Goal: Information Seeking & Learning: Learn about a topic

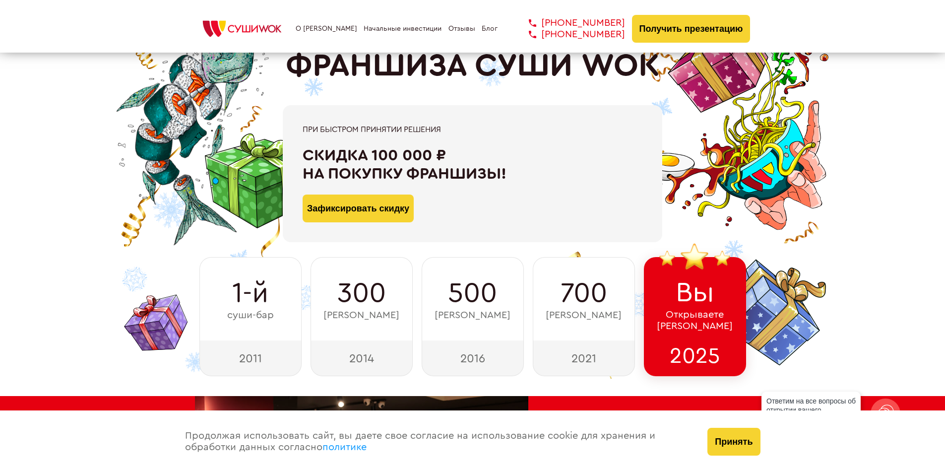
scroll to position [50, 0]
click at [711, 448] on button "Принять" at bounding box center [733, 441] width 53 height 28
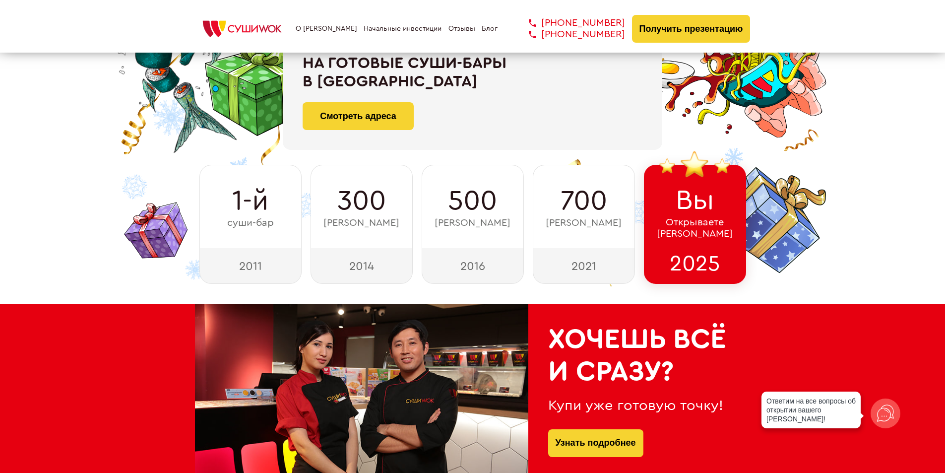
scroll to position [298, 0]
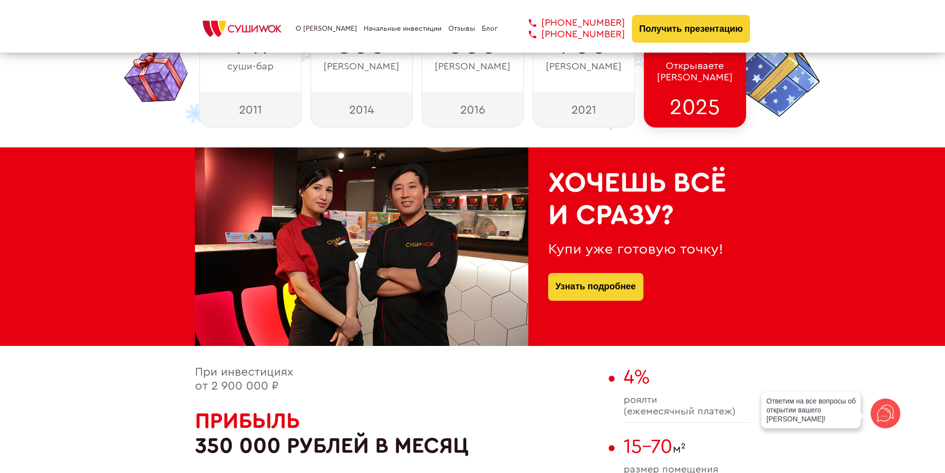
drag, startPoint x: 678, startPoint y: 211, endPoint x: 554, endPoint y: 187, distance: 126.3
click at [554, 187] on h2 "Хочешь всё и сразу?" at bounding box center [639, 199] width 182 height 64
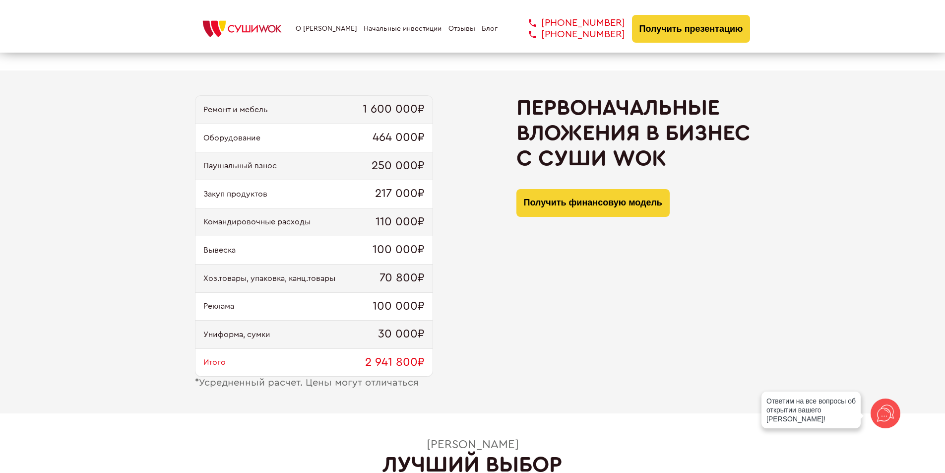
scroll to position [1091, 0]
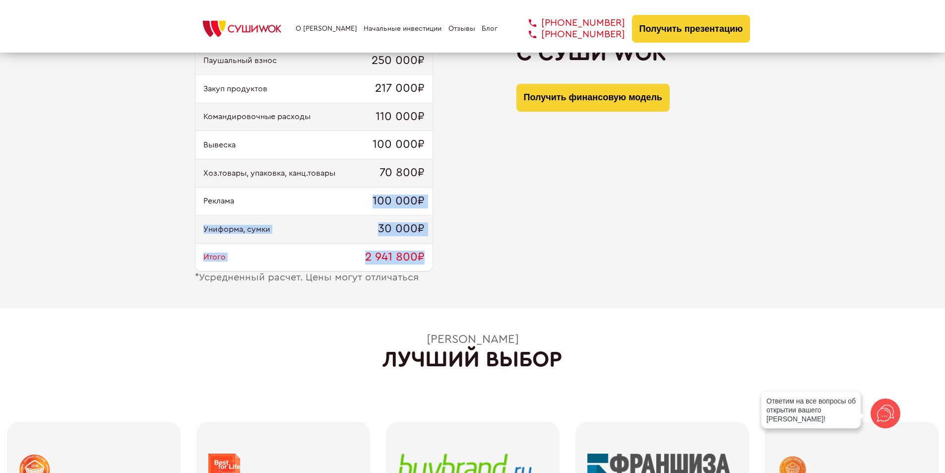
drag, startPoint x: 304, startPoint y: 217, endPoint x: 265, endPoint y: 200, distance: 42.2
click at [265, 200] on div "Ремонт и мебель 1 600 000₽ Оборудование 464 000₽ Паушальный взнос 250 000₽ Заку…" at bounding box center [314, 131] width 238 height 282
click at [265, 200] on div "Реклама 100 000₽" at bounding box center [313, 201] width 237 height 28
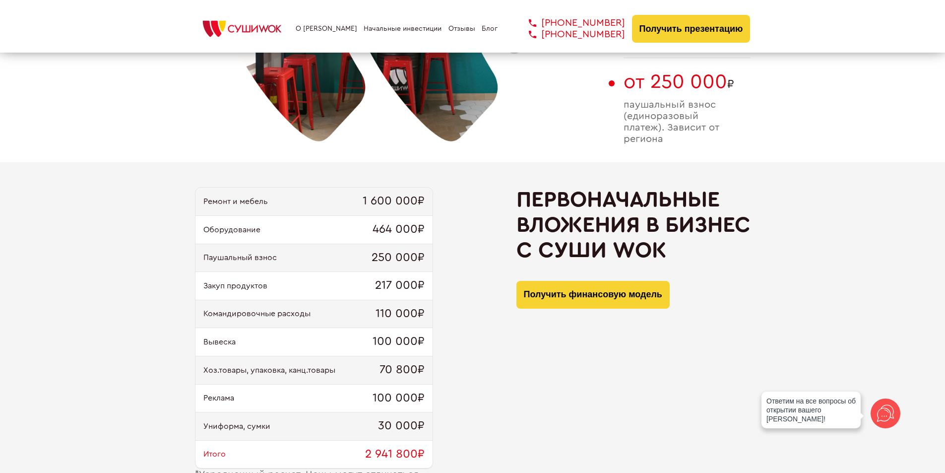
scroll to position [893, 0]
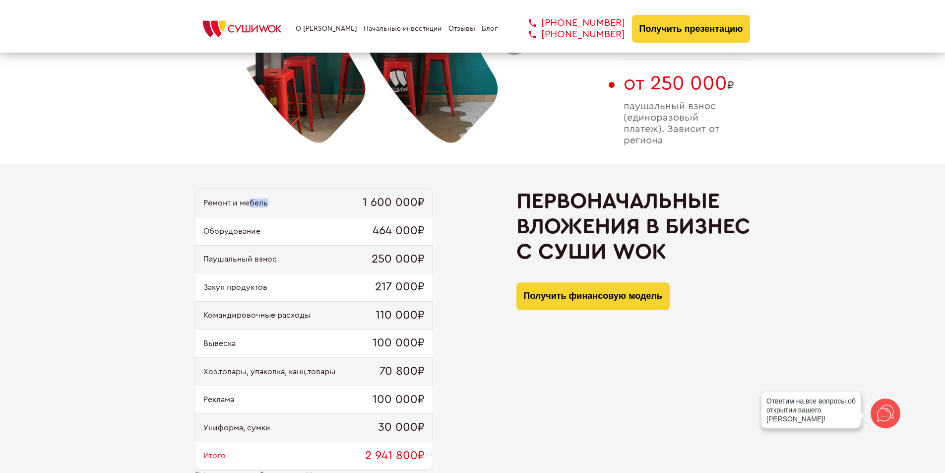
drag, startPoint x: 258, startPoint y: 204, endPoint x: 367, endPoint y: 209, distance: 109.7
click at [338, 206] on div "Ремонт и мебель 1 600 000₽" at bounding box center [313, 203] width 237 height 28
click at [367, 209] on span "1 600 000₽" at bounding box center [393, 203] width 62 height 14
drag, startPoint x: 325, startPoint y: 218, endPoint x: 261, endPoint y: 203, distance: 65.7
click at [270, 205] on div "Ремонт и мебель 1 600 000₽ Оборудование 464 000₽ Паушальный взнос 250 000₽ Заку…" at bounding box center [314, 329] width 238 height 282
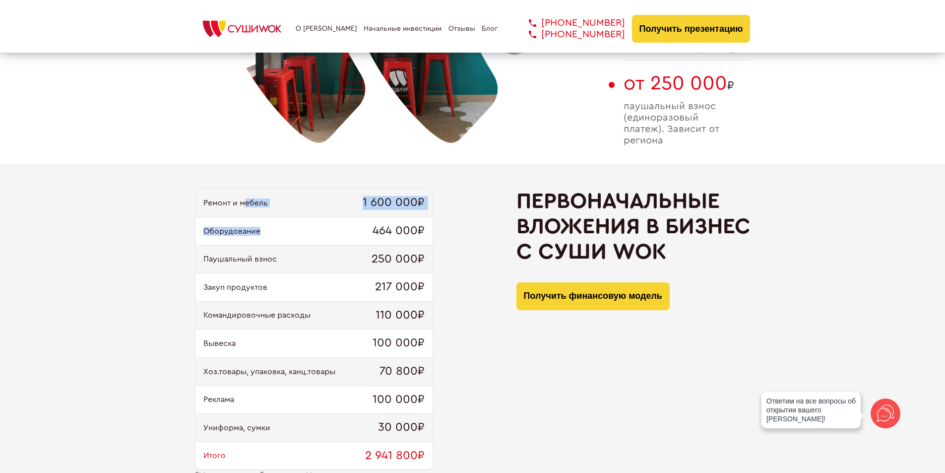
drag, startPoint x: 247, startPoint y: 200, endPoint x: 319, endPoint y: 229, distance: 77.3
click at [288, 220] on div "Ремонт и мебель 1 600 000₽ Оборудование 464 000₽ Паушальный взнос 250 000₽ Заку…" at bounding box center [314, 329] width 238 height 282
click at [401, 255] on span "250 000₽" at bounding box center [397, 259] width 53 height 14
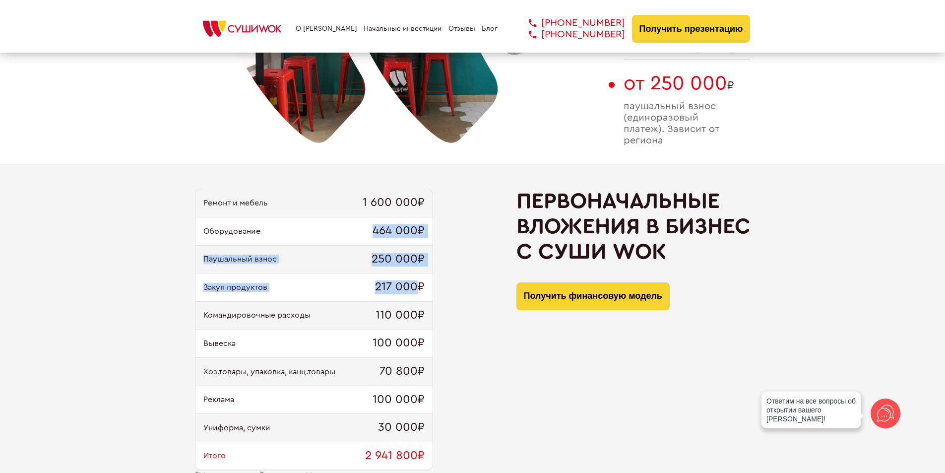
drag, startPoint x: 419, startPoint y: 280, endPoint x: 317, endPoint y: 212, distance: 122.1
click at [346, 231] on div "Ремонт и мебель 1 600 000₽ Оборудование 464 000₽ Паушальный взнос 250 000₽ Заку…" at bounding box center [314, 329] width 238 height 282
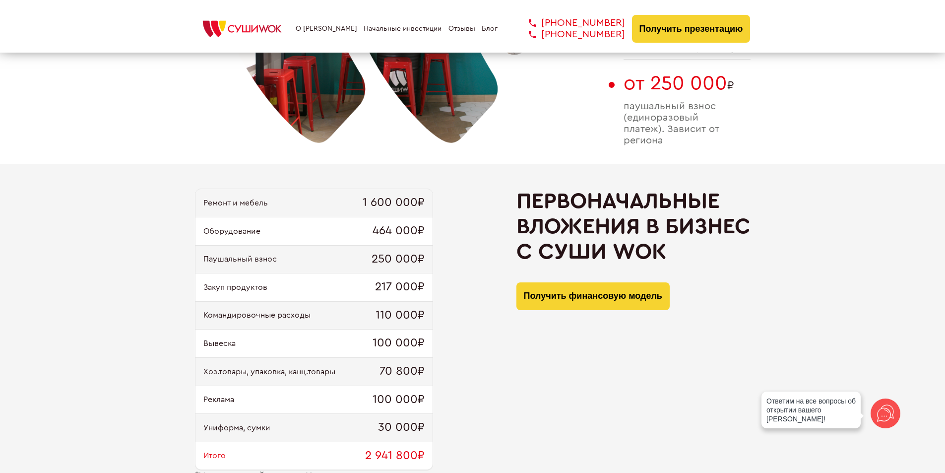
click at [317, 212] on div "Ремонт и мебель 1 600 000₽" at bounding box center [313, 203] width 237 height 28
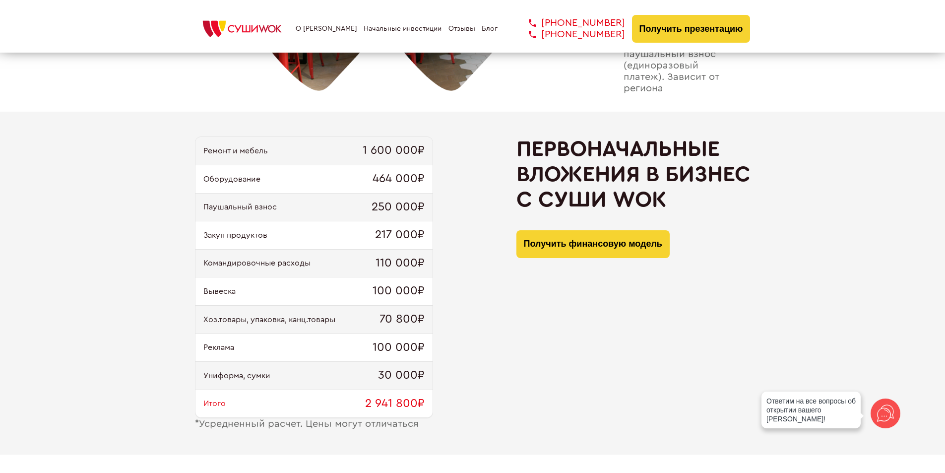
scroll to position [1041, 0]
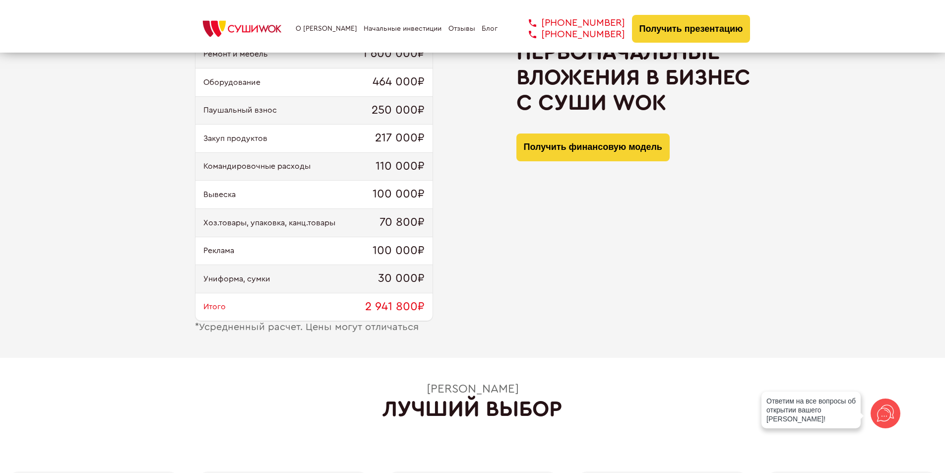
click at [349, 308] on div "Итого 2 941 800₽" at bounding box center [313, 307] width 237 height 28
drag, startPoint x: 280, startPoint y: 319, endPoint x: 464, endPoint y: 339, distance: 185.0
click at [420, 338] on div "Ремонт и мебель 1 600 000₽ Оборудование 464 000₽ Паушальный взнос 250 000₽ Заку…" at bounding box center [472, 186] width 945 height 343
click at [464, 339] on div "Ремонт и мебель 1 600 000₽ Оборудование 464 000₽ Паушальный взнос 250 000₽ Заку…" at bounding box center [472, 186] width 945 height 343
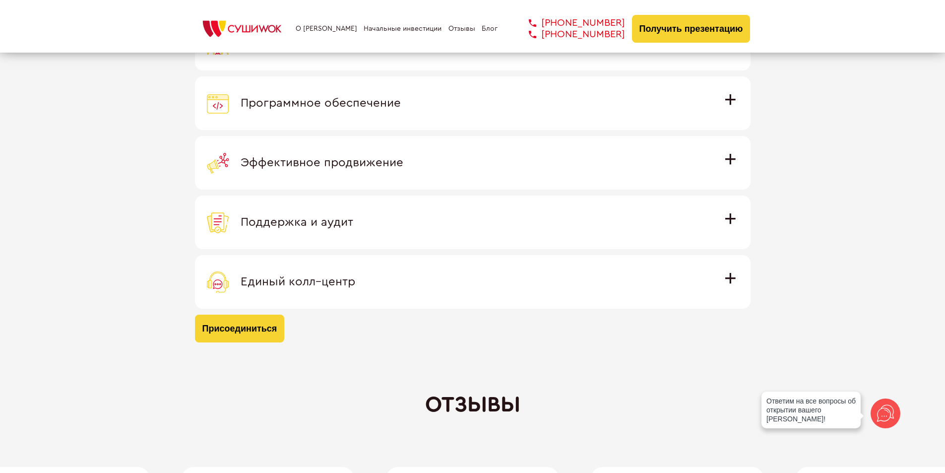
scroll to position [2826, 0]
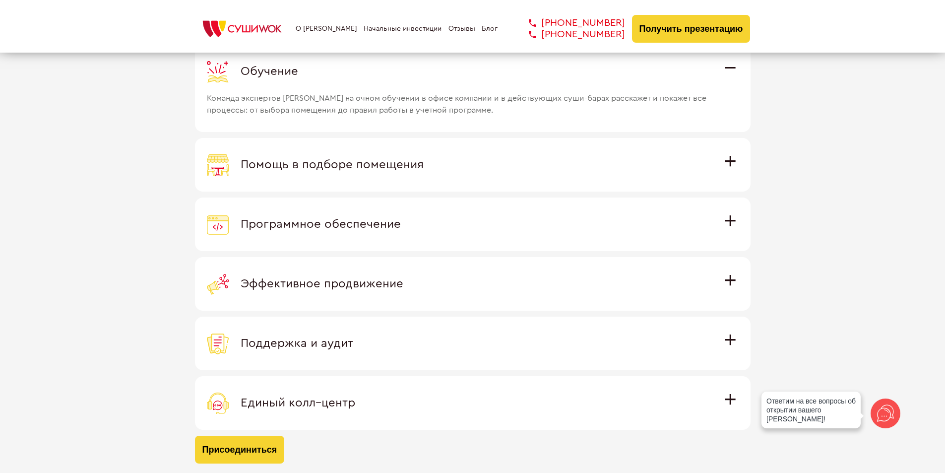
click at [389, 328] on label "Поддержка и аудит Аудит работы с целью поиска точек роста и постоянная поддержк…" at bounding box center [472, 343] width 555 height 54
click at [0, 0] on input "Поддержка и аудит Аудит работы с целью поиска точек роста и постоянная поддержк…" at bounding box center [0, 0] width 0 height 0
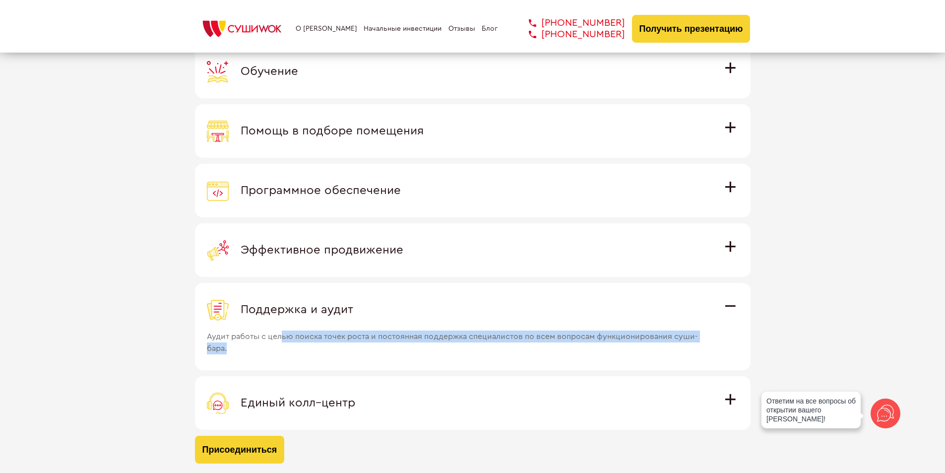
drag, startPoint x: 297, startPoint y: 337, endPoint x: 646, endPoint y: 347, distance: 349.2
click at [642, 348] on span "Аудит работы с целью поиска точек роста и постоянная поддержка специалистов по …" at bounding box center [459, 337] width 505 height 34
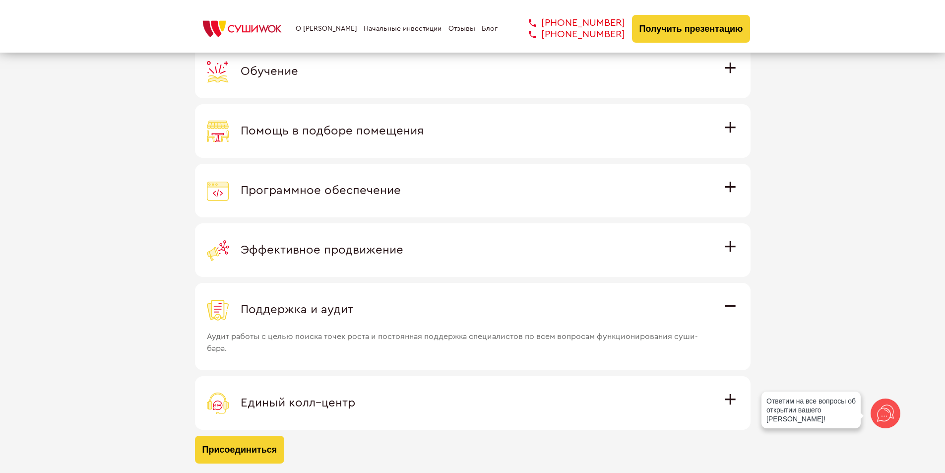
click at [876, 256] on div "Присоединяясь к международной семье [PERSON_NAME] вы получаете Обучение Команда…" at bounding box center [472, 211] width 945 height 553
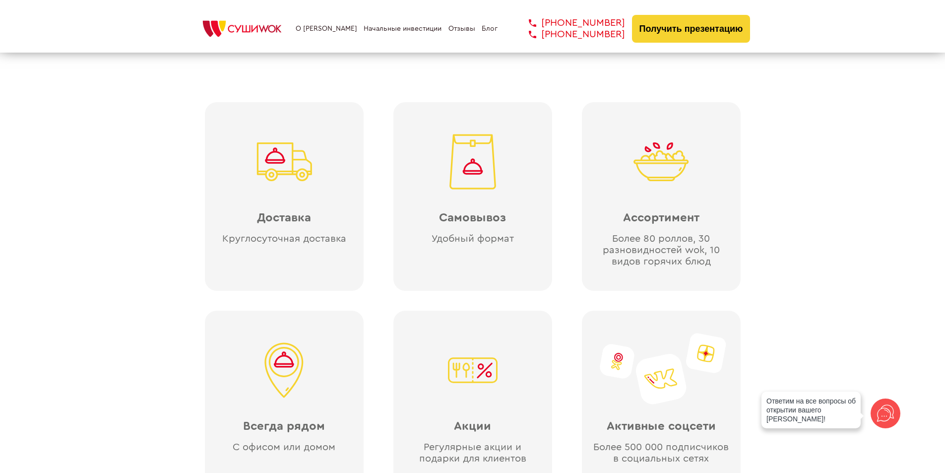
scroll to position [2231, 0]
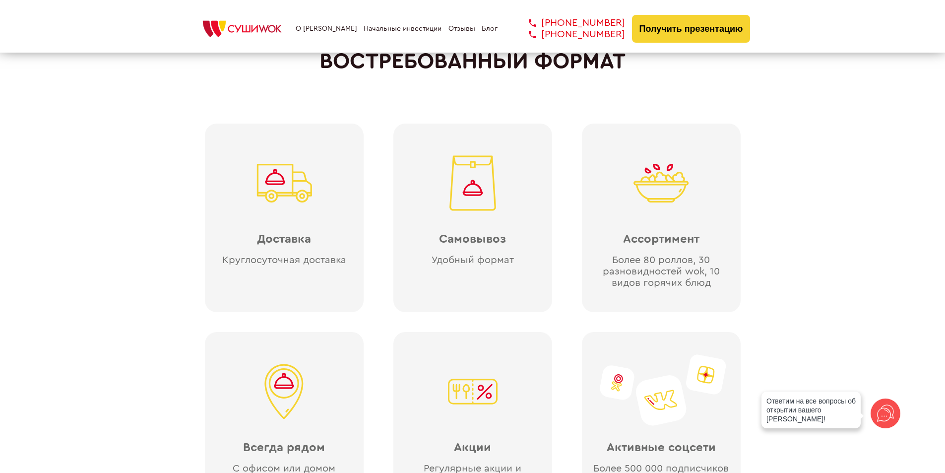
click at [448, 27] on link "Отзывы" at bounding box center [461, 29] width 27 height 8
click at [482, 28] on link "Блог" at bounding box center [489, 29] width 16 height 8
